Goal: Navigation & Orientation: Find specific page/section

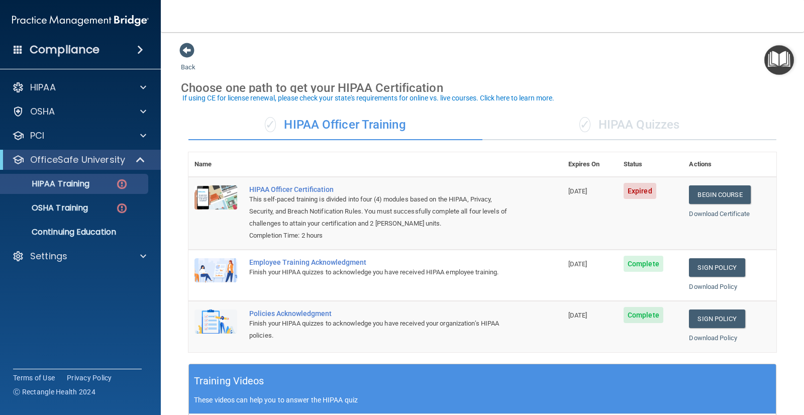
scroll to position [5, 0]
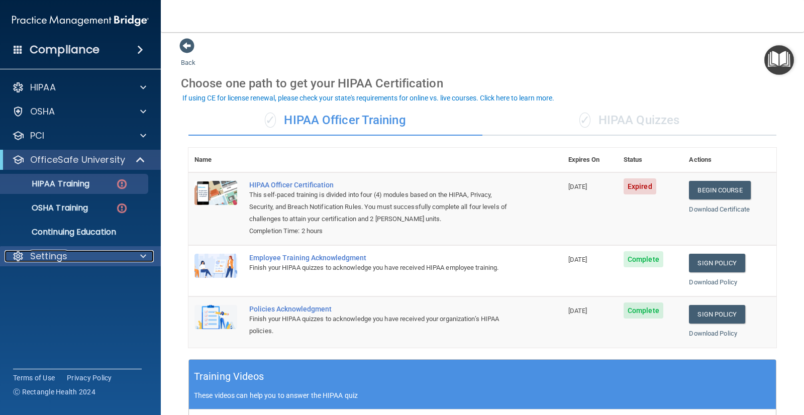
click at [105, 252] on div "Settings" at bounding box center [67, 256] width 125 height 12
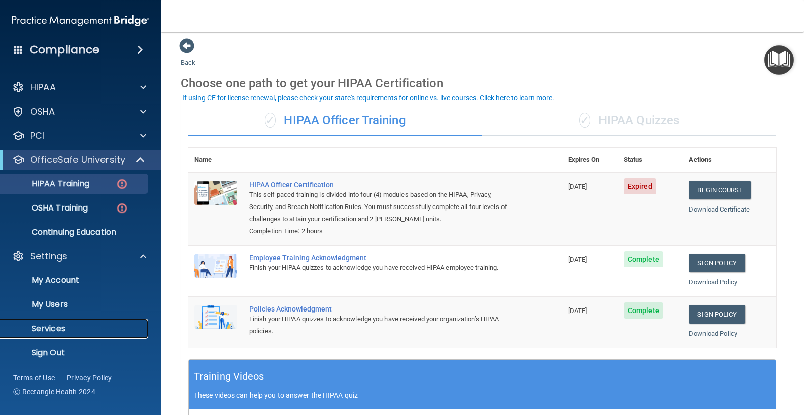
click at [71, 331] on p "Services" at bounding box center [75, 329] width 137 height 10
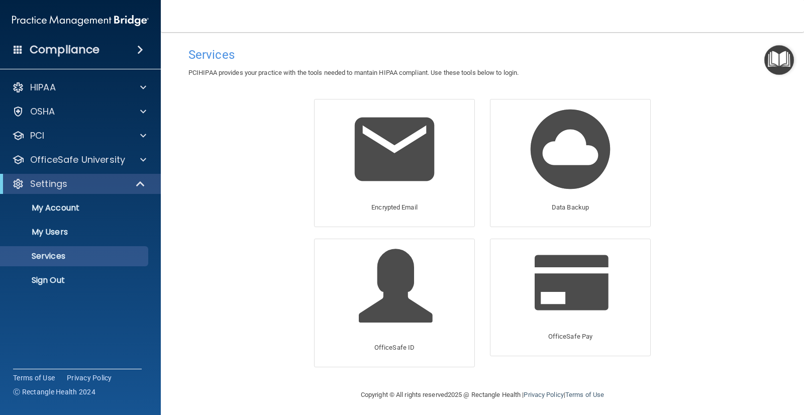
click at [103, 48] on div "Compliance" at bounding box center [80, 50] width 161 height 22
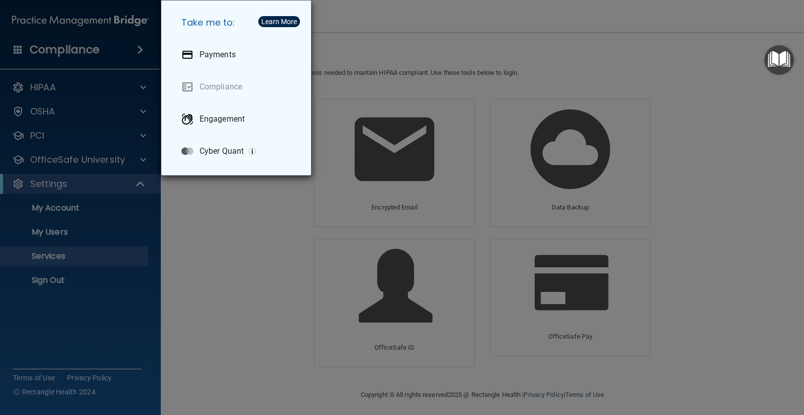
click at [48, 41] on div "Take me to: Payments Compliance Engagement Cyber Quant" at bounding box center [402, 207] width 804 height 415
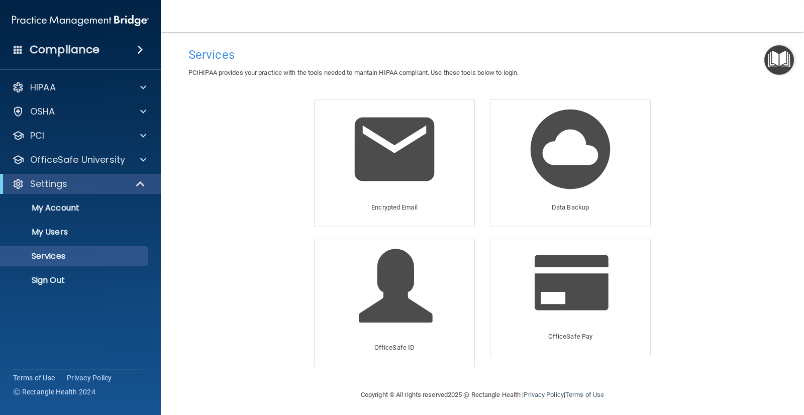
click at [23, 51] on div "Compliance" at bounding box center [80, 50] width 161 height 22
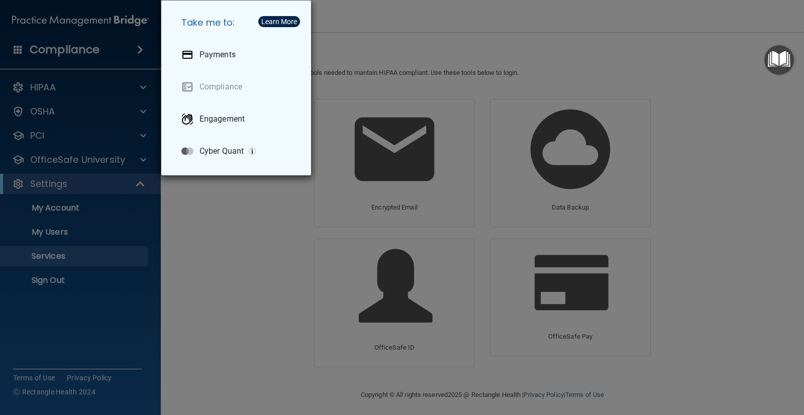
click at [804, 53] on div "Take me to: Payments Compliance Engagement Cyber Quant" at bounding box center [402, 207] width 804 height 415
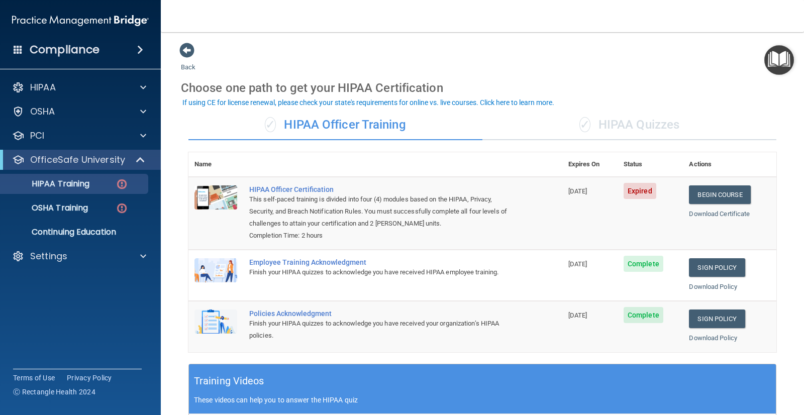
click at [121, 47] on div "Compliance" at bounding box center [80, 50] width 161 height 22
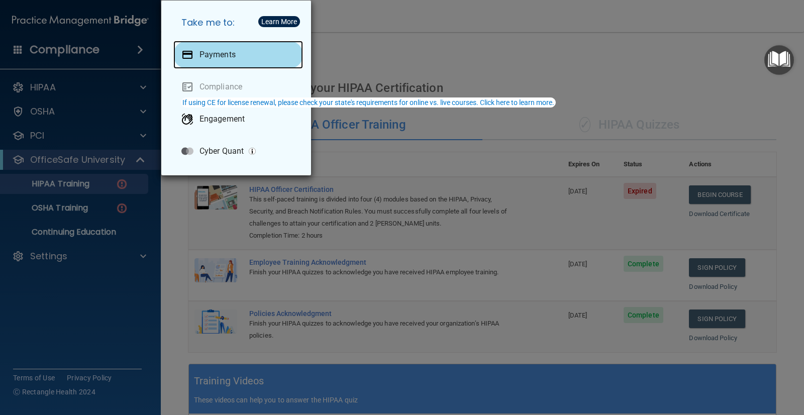
click at [234, 55] on p "Payments" at bounding box center [218, 55] width 36 height 10
